Goal: Transaction & Acquisition: Subscribe to service/newsletter

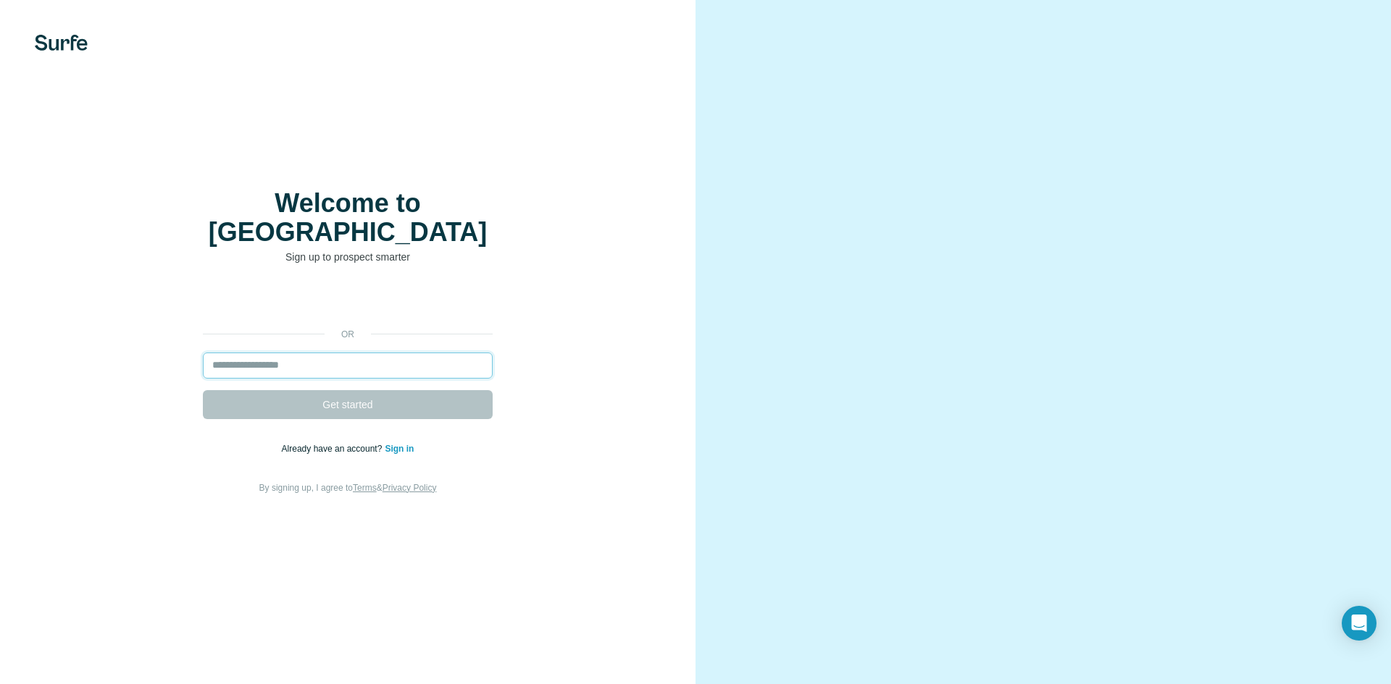
click at [289, 353] on input "email" at bounding box center [348, 366] width 290 height 26
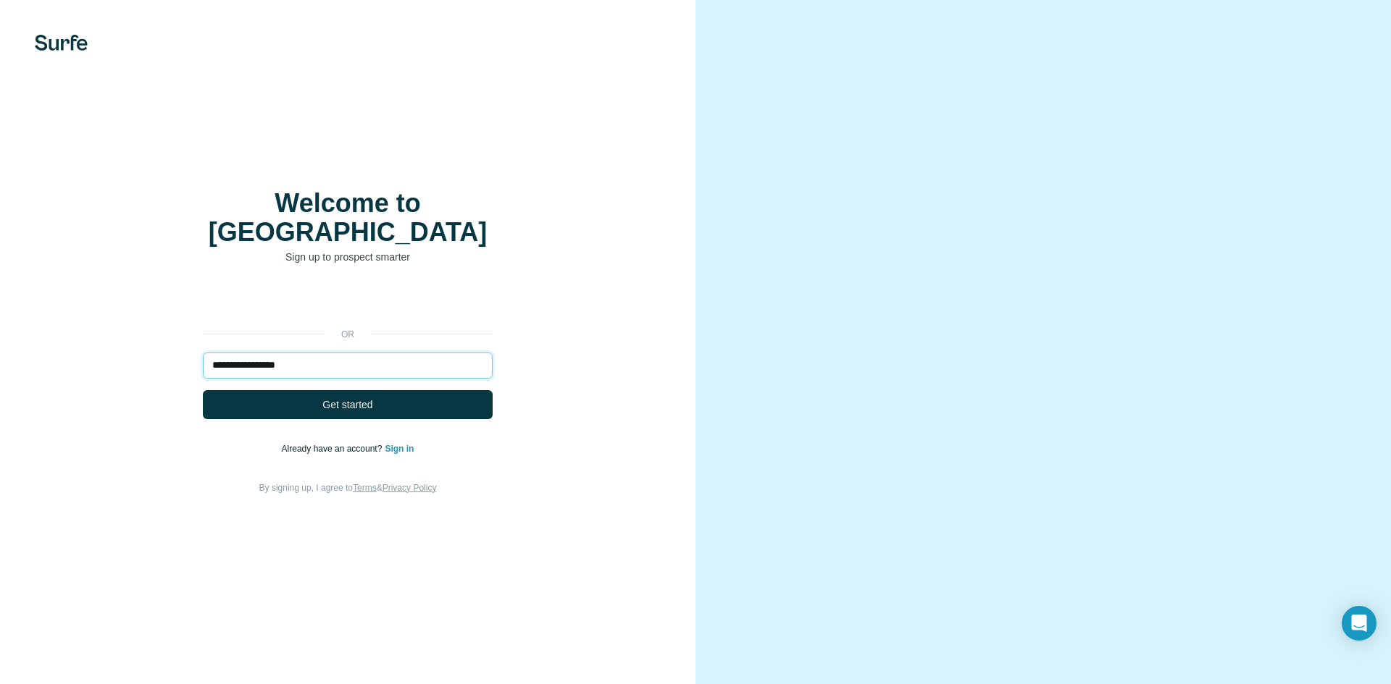
type input "**********"
click at [203, 390] on button "Get started" at bounding box center [348, 404] width 290 height 29
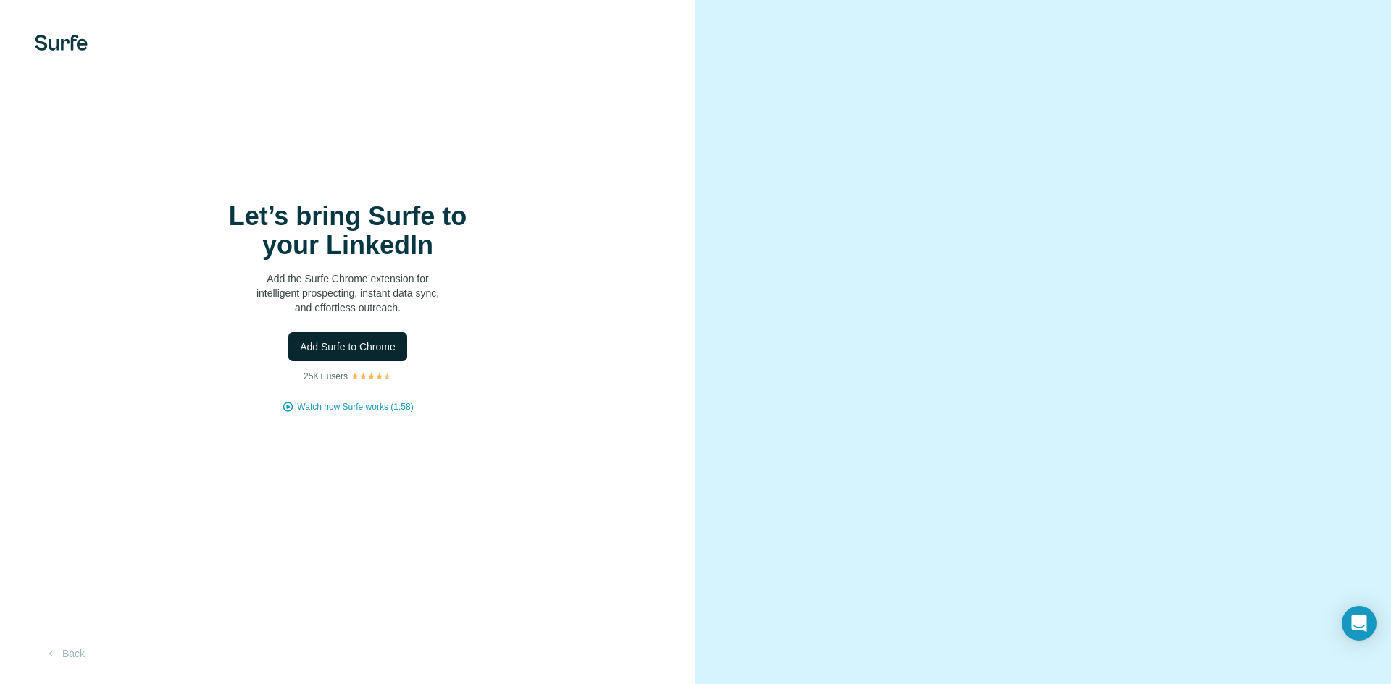
click at [359, 351] on span "Add Surfe to Chrome" at bounding box center [348, 347] width 96 height 14
